Goal: Contribute content

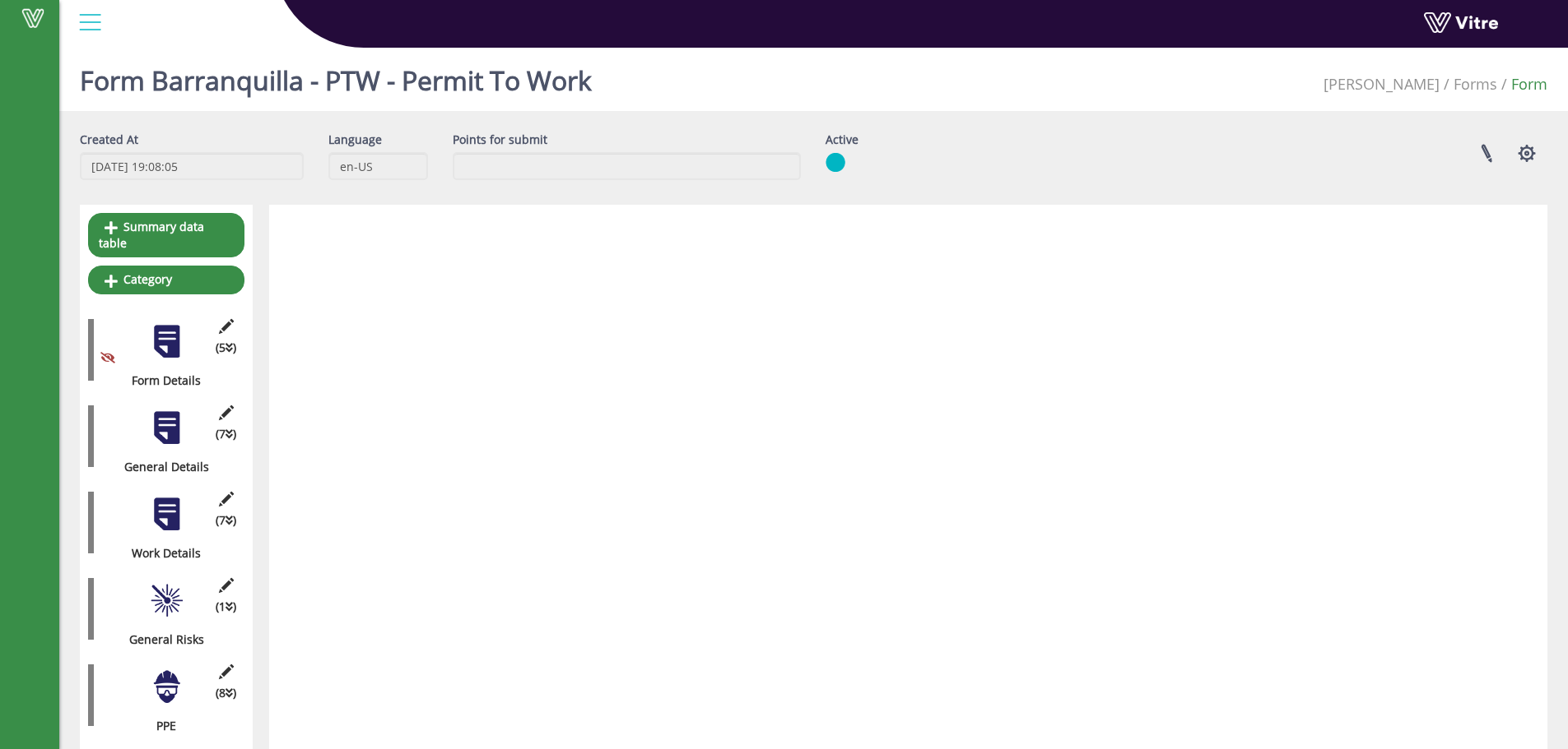
scroll to position [1172, 0]
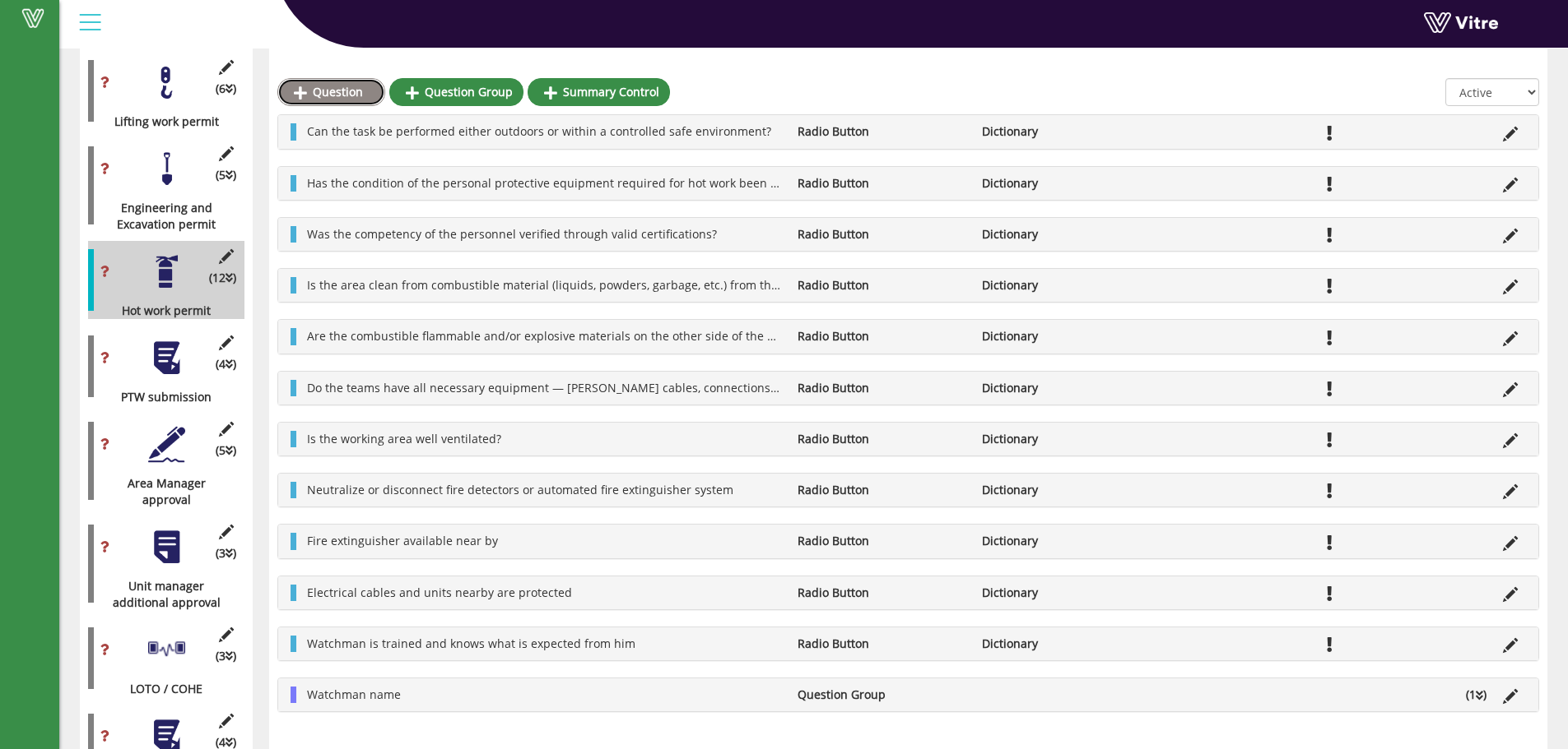
click at [337, 91] on link "Question" at bounding box center [330, 92] width 108 height 28
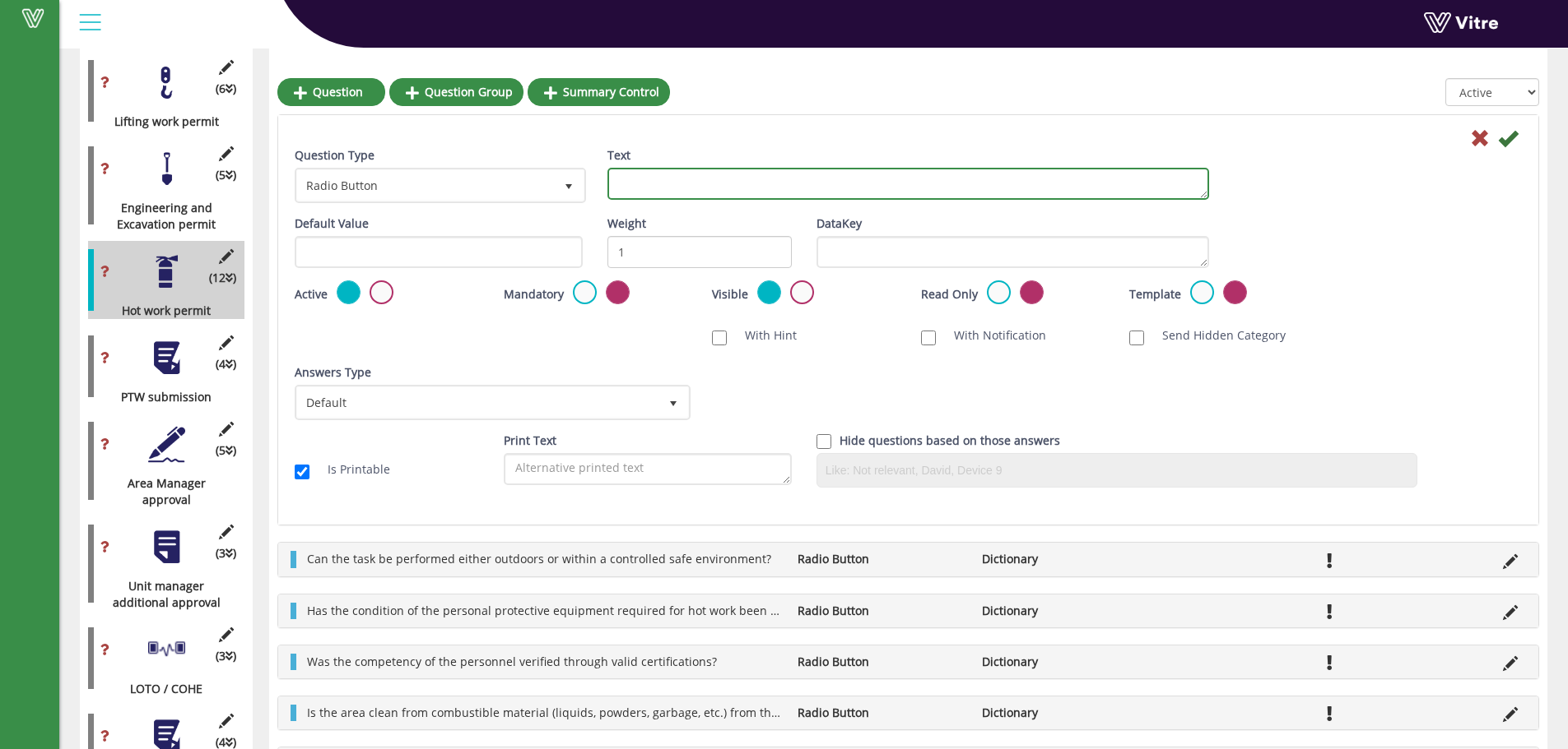
click at [638, 181] on textarea "Text" at bounding box center [908, 184] width 601 height 32
paste textarea "Are the gas cylinders stored in a vertical position, clearly identified, and se…"
type textarea "Are the gas cylinders stored in a vertical position, clearly identified, and se…"
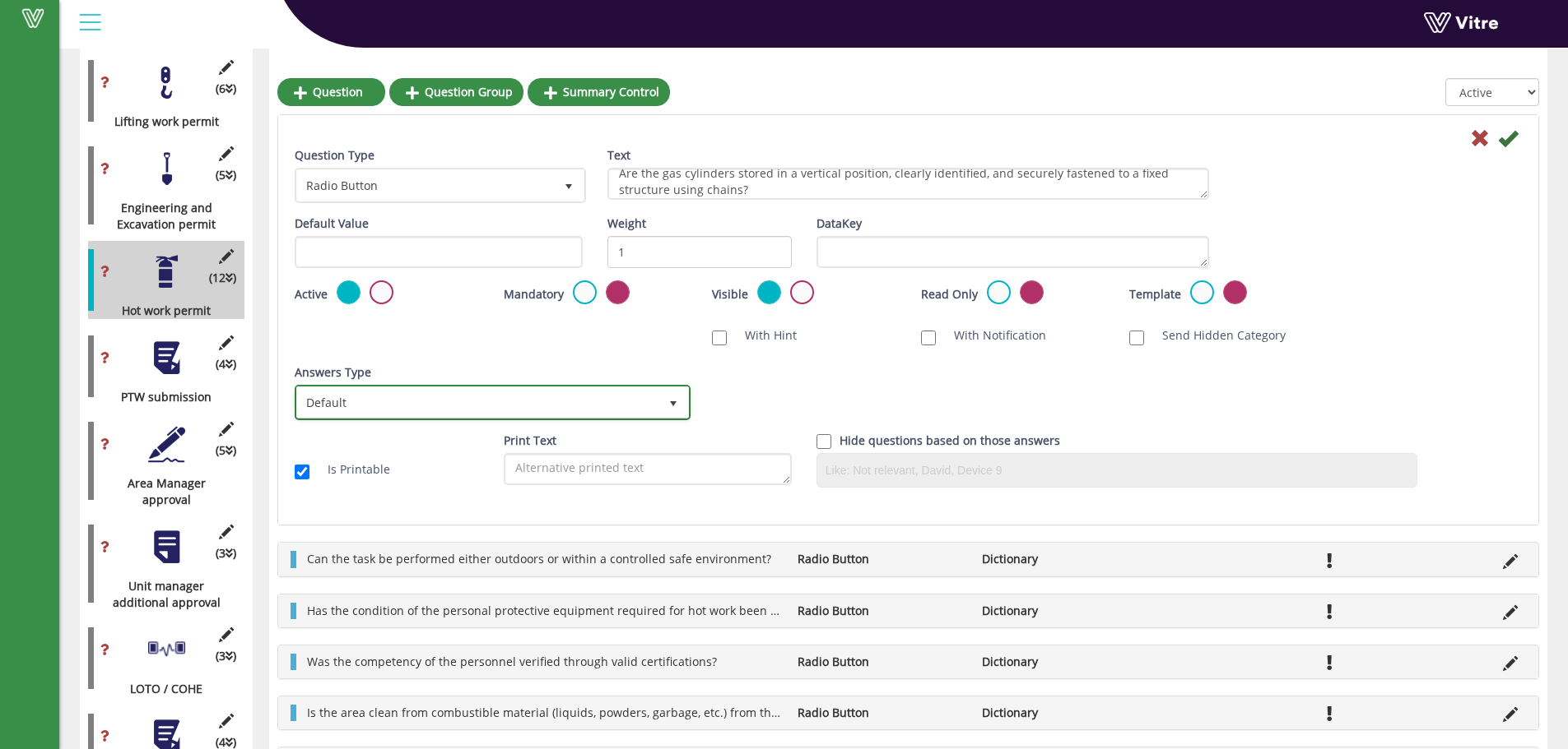
click at [391, 399] on span "Default" at bounding box center [478, 402] width 361 height 30
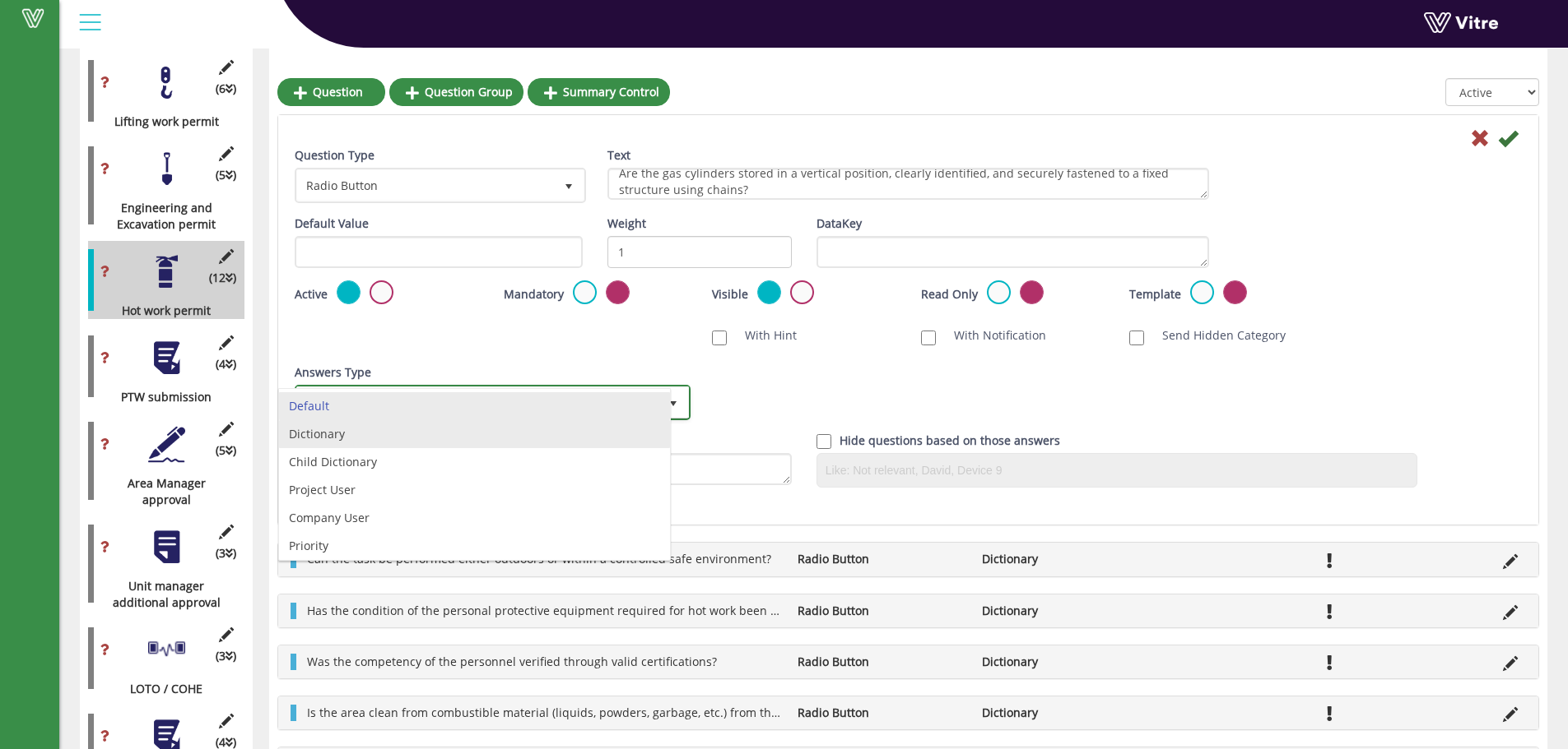
click at [324, 436] on li "Dictionary" at bounding box center [474, 435] width 391 height 28
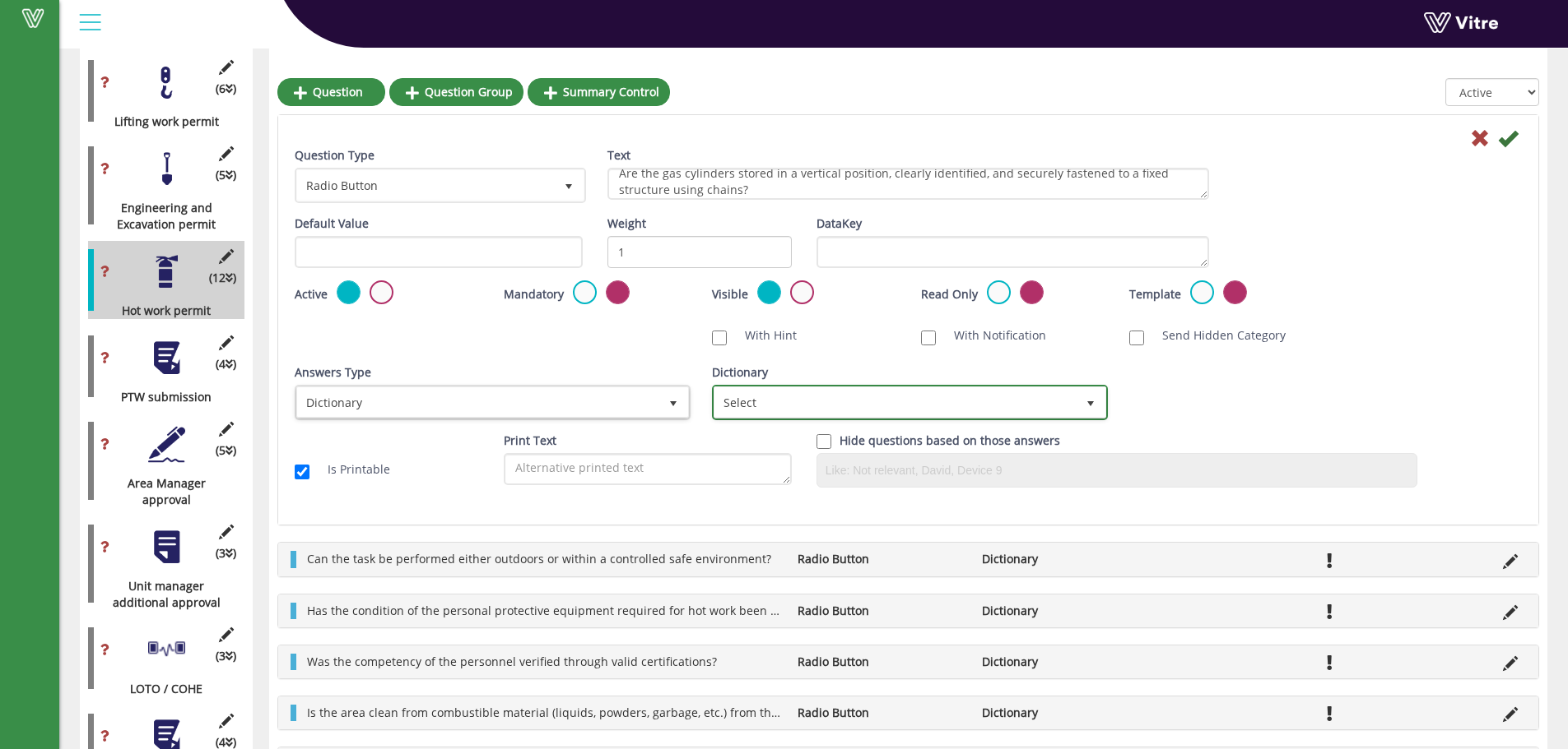
click at [843, 404] on span "Select" at bounding box center [895, 402] width 361 height 30
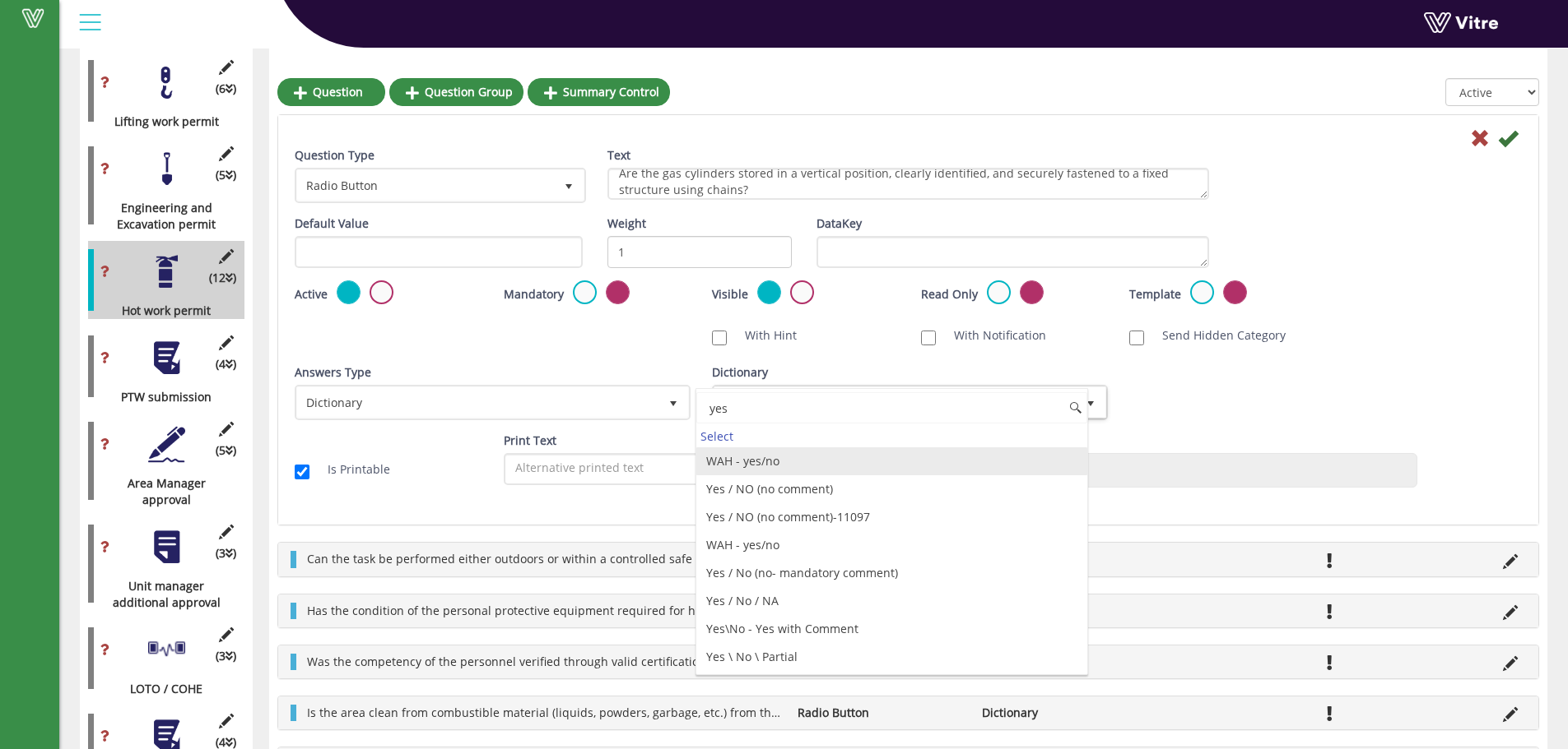
click at [759, 463] on li "WAH - yes/no" at bounding box center [891, 462] width 391 height 28
type input "yes"
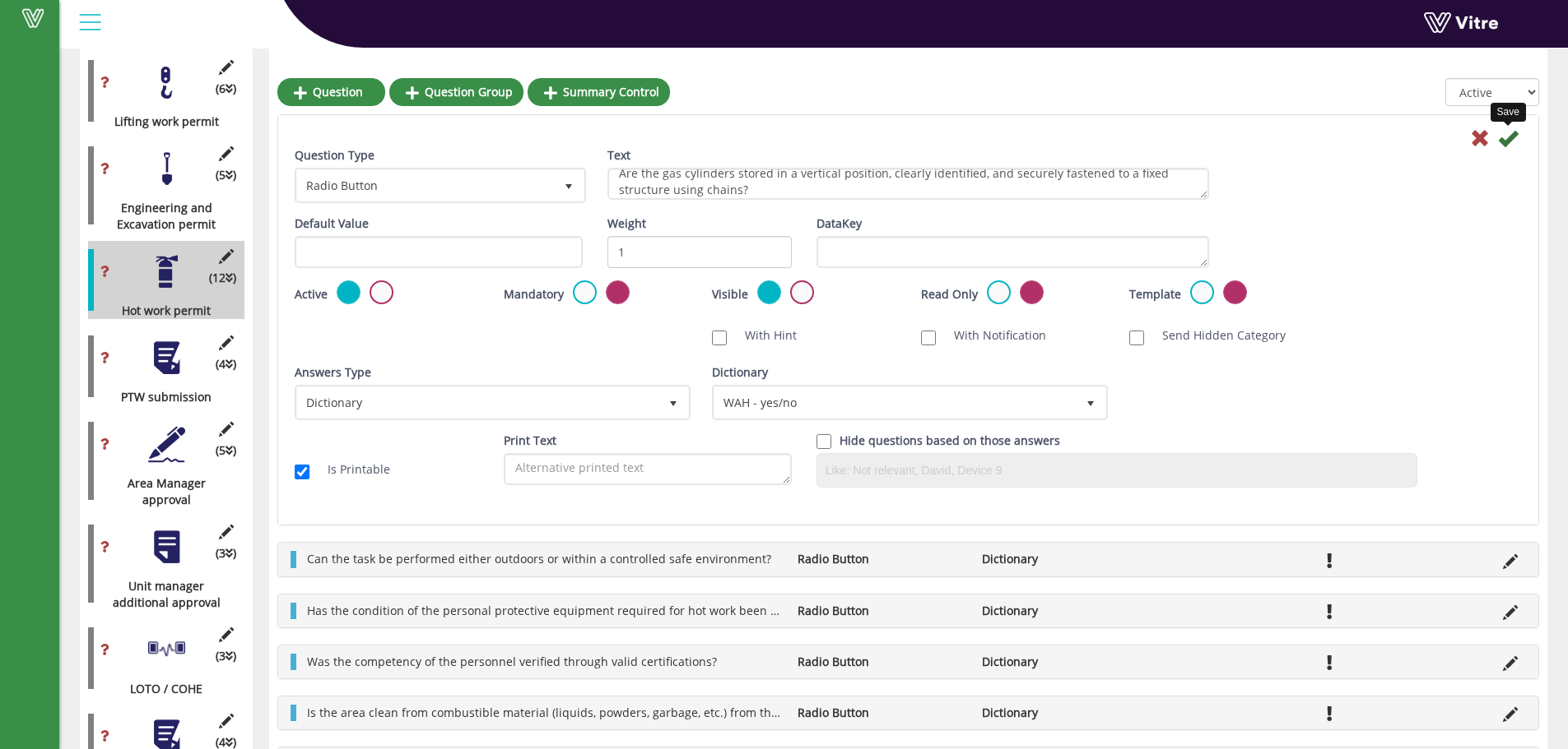
click at [1504, 135] on icon at bounding box center [1508, 138] width 20 height 20
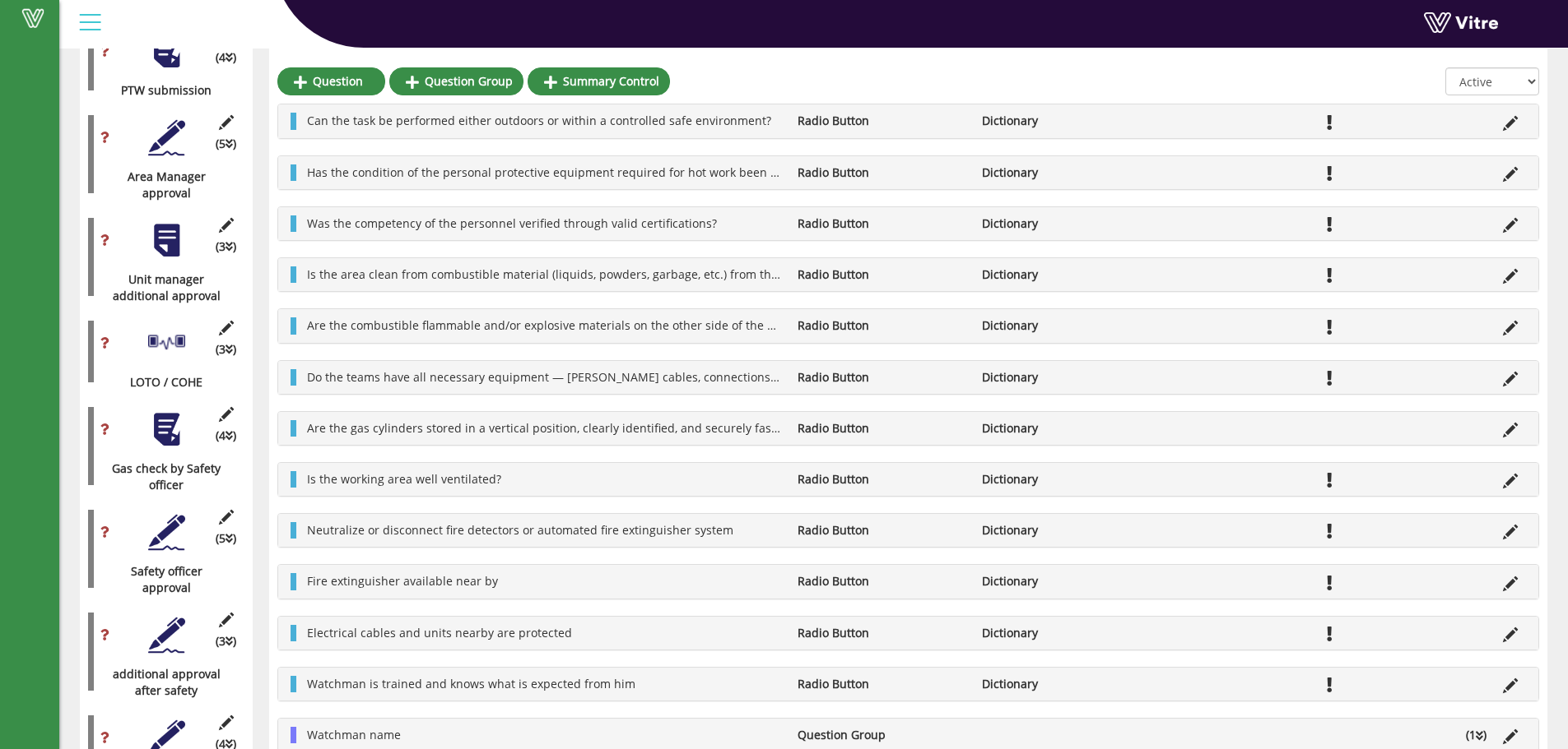
scroll to position [1552, 0]
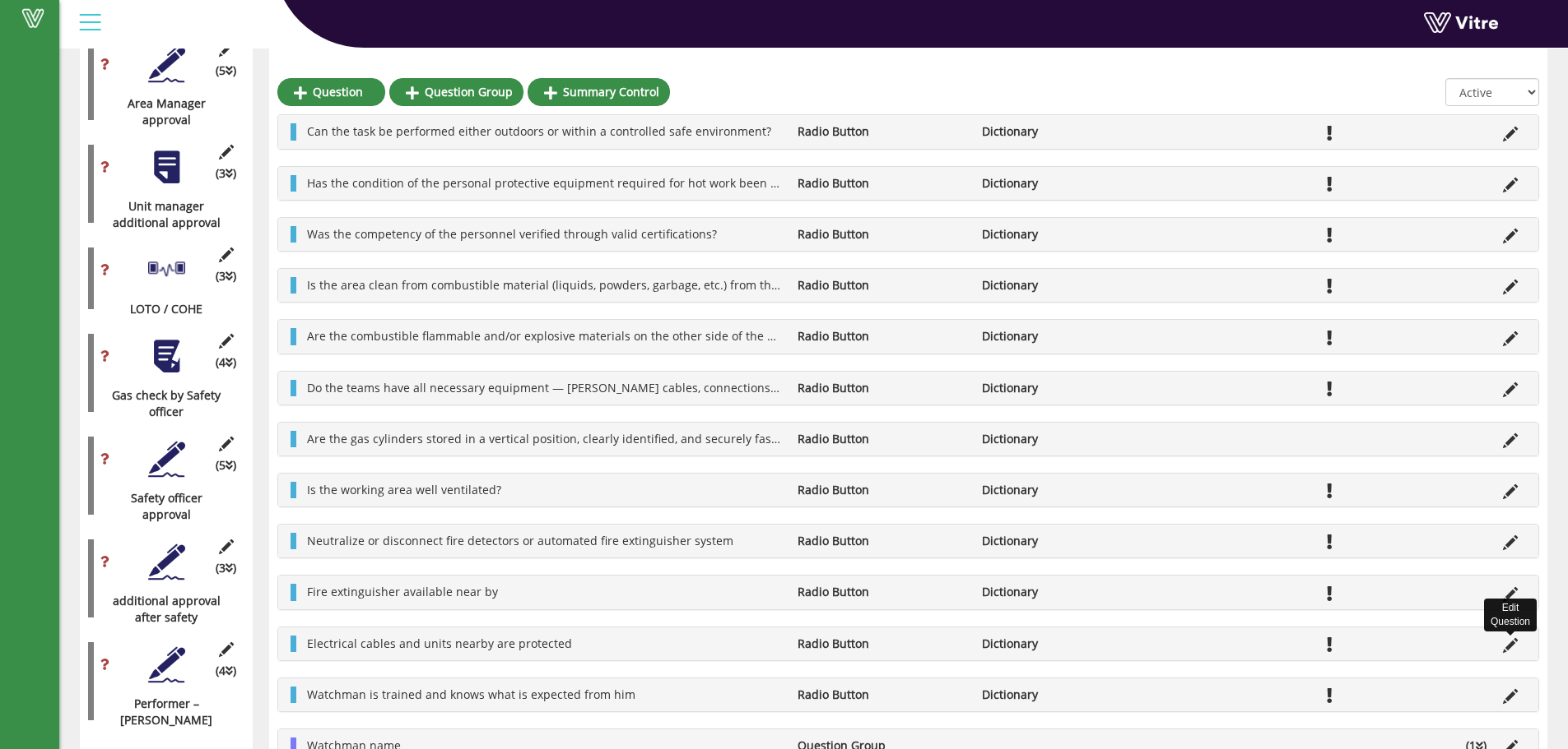
click at [1508, 651] on icon at bounding box center [1510, 646] width 15 height 15
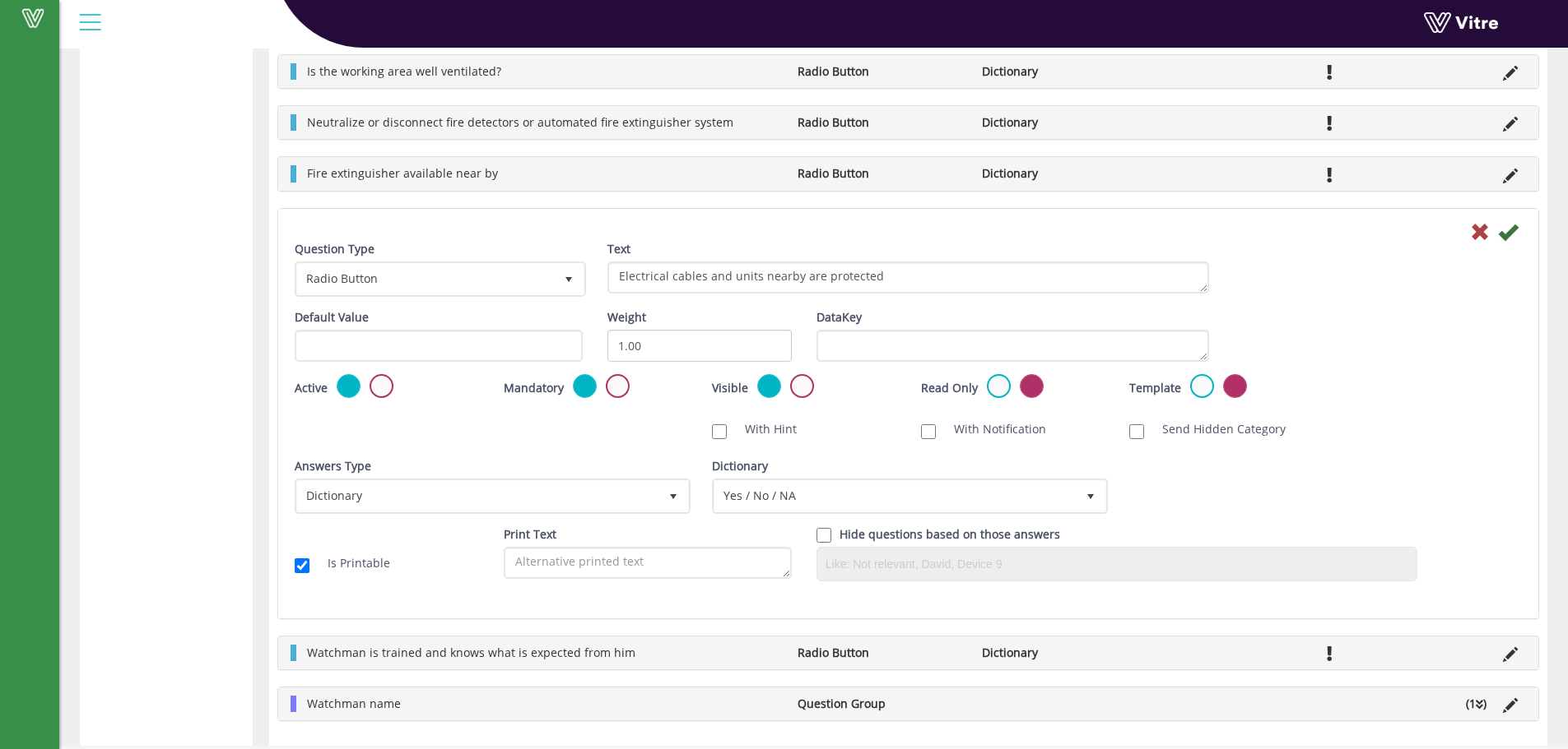
scroll to position [2542, 0]
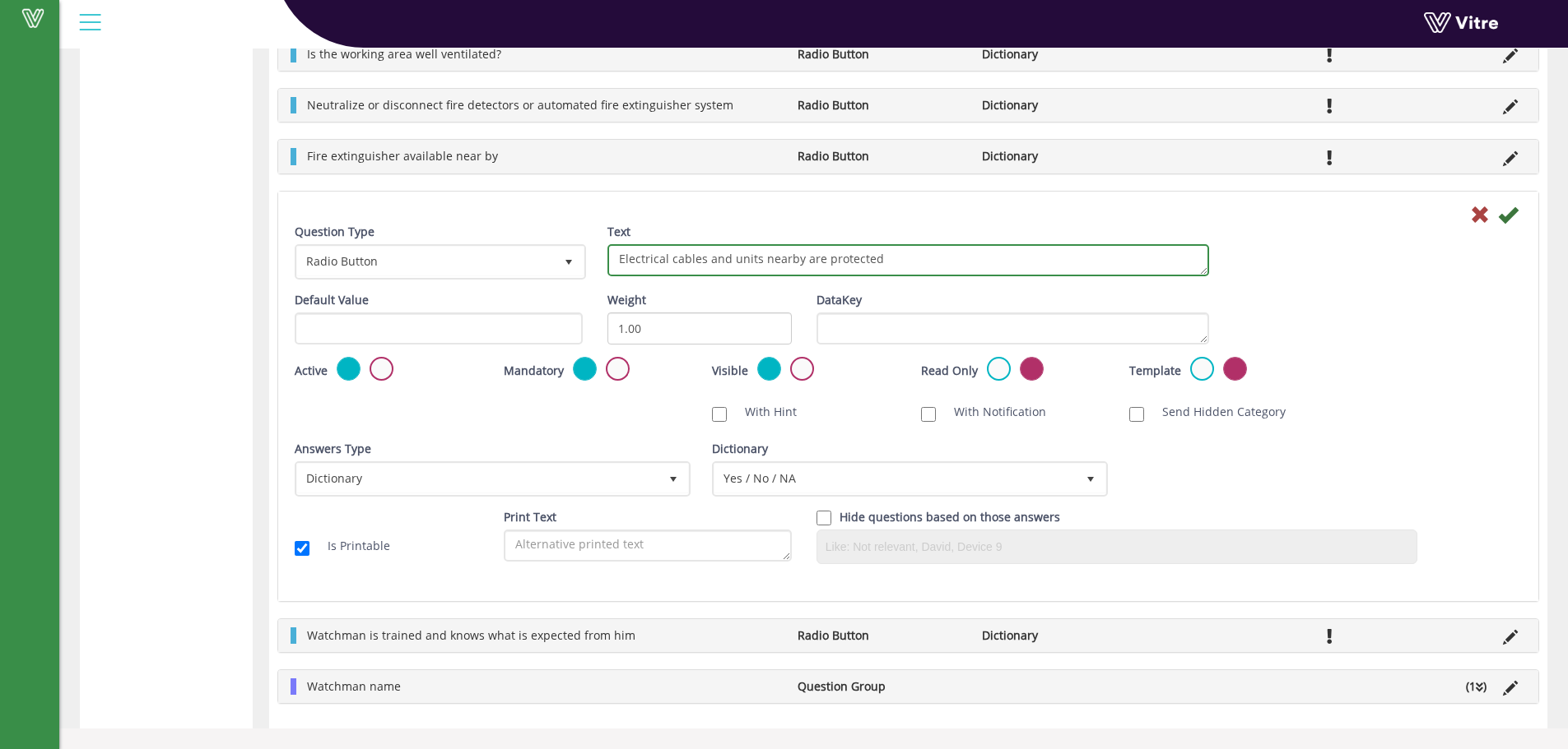
drag, startPoint x: 886, startPoint y: 251, endPoint x: 592, endPoint y: 286, distance: 296.1
click at [592, 286] on div "Question Type Radio Button 3 Text Electrical cables and units nearby are protec…" at bounding box center [908, 258] width 1252 height 68
paste textarea "Have protective screens been installed, or has adequate isolation been implemen…"
click at [703, 270] on textarea "Electrical cables and units nearby are protected" at bounding box center [908, 260] width 601 height 32
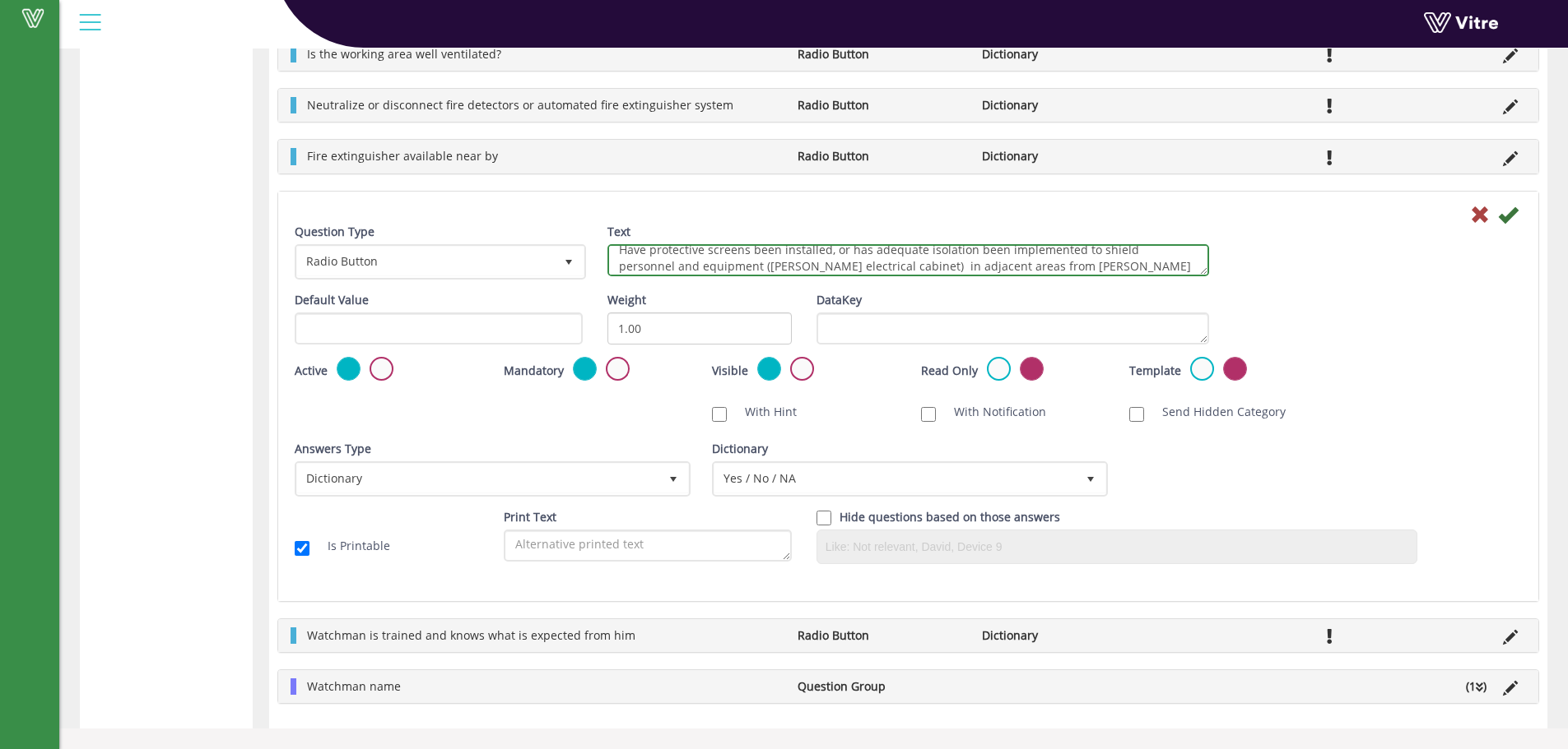
scroll to position [14, 0]
drag, startPoint x: 849, startPoint y: 268, endPoint x: 708, endPoint y: 264, distance: 141.1
click at [708, 264] on textarea "Electrical cables and units nearby are protected" at bounding box center [908, 260] width 601 height 32
click at [849, 268] on textarea "Electrical cables and units nearby are protected" at bounding box center [908, 260] width 601 height 32
type textarea "Have protective screens been installed, or has adequate isolation been implemen…"
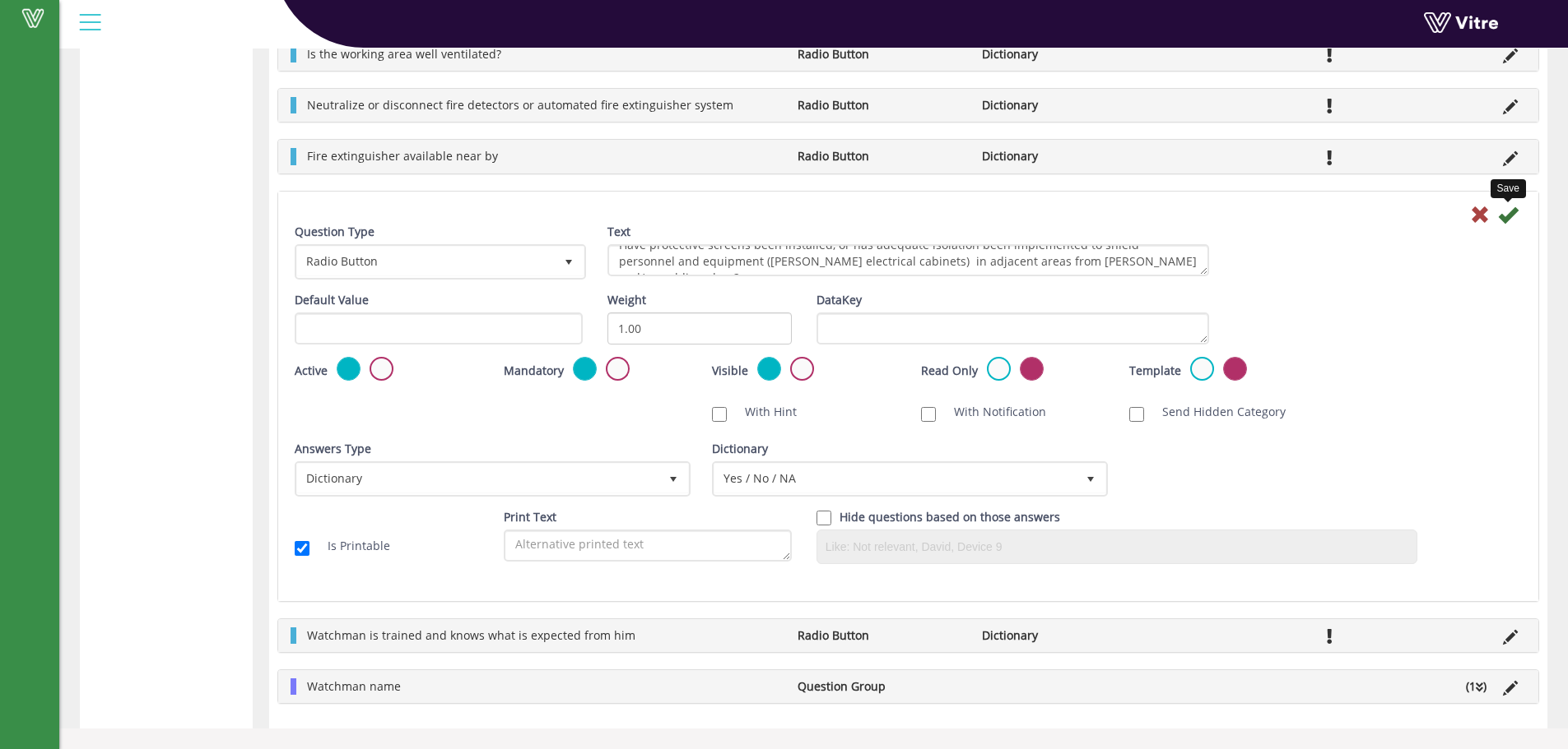
click at [1509, 212] on icon at bounding box center [1508, 215] width 20 height 20
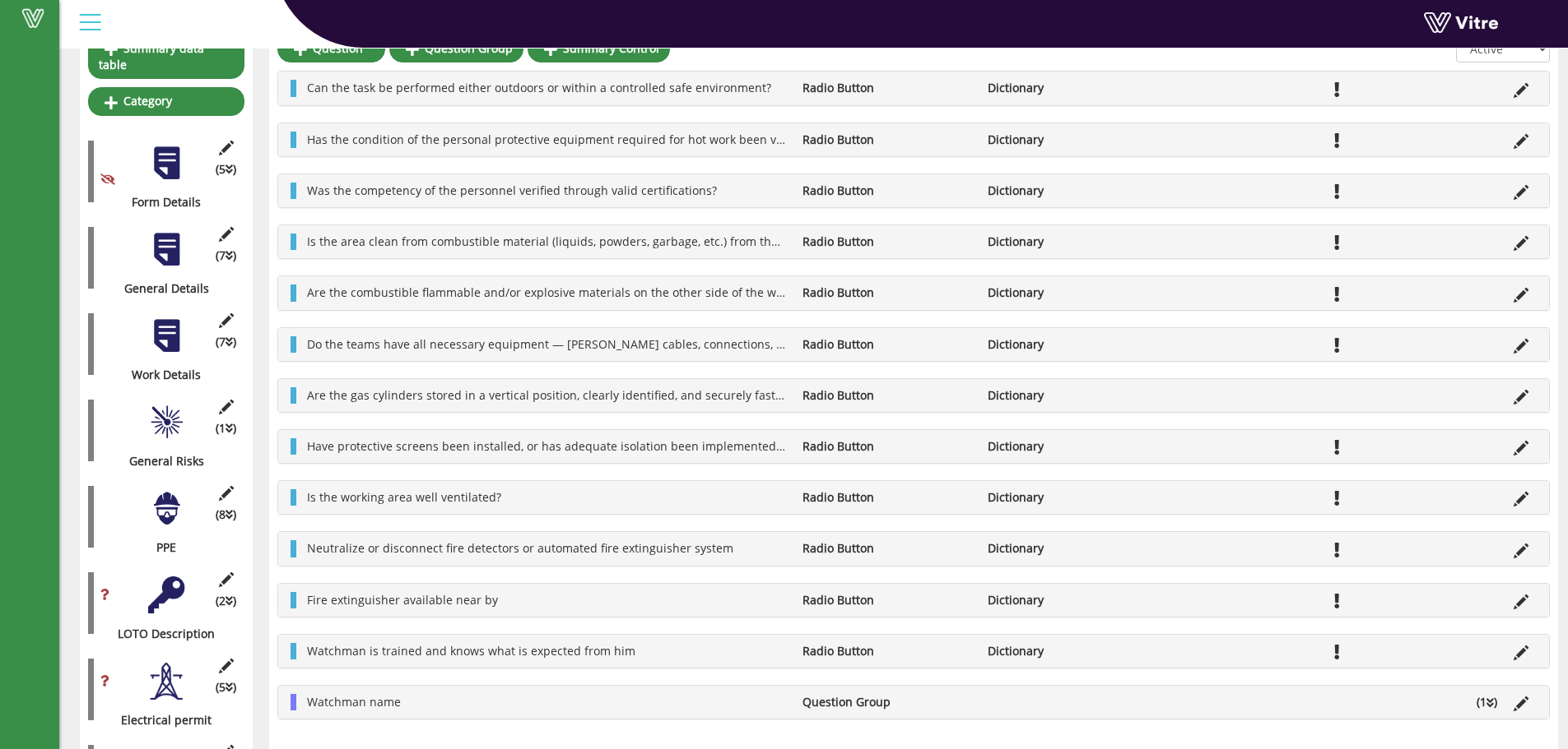
scroll to position [0, 0]
